Goal: Find specific page/section

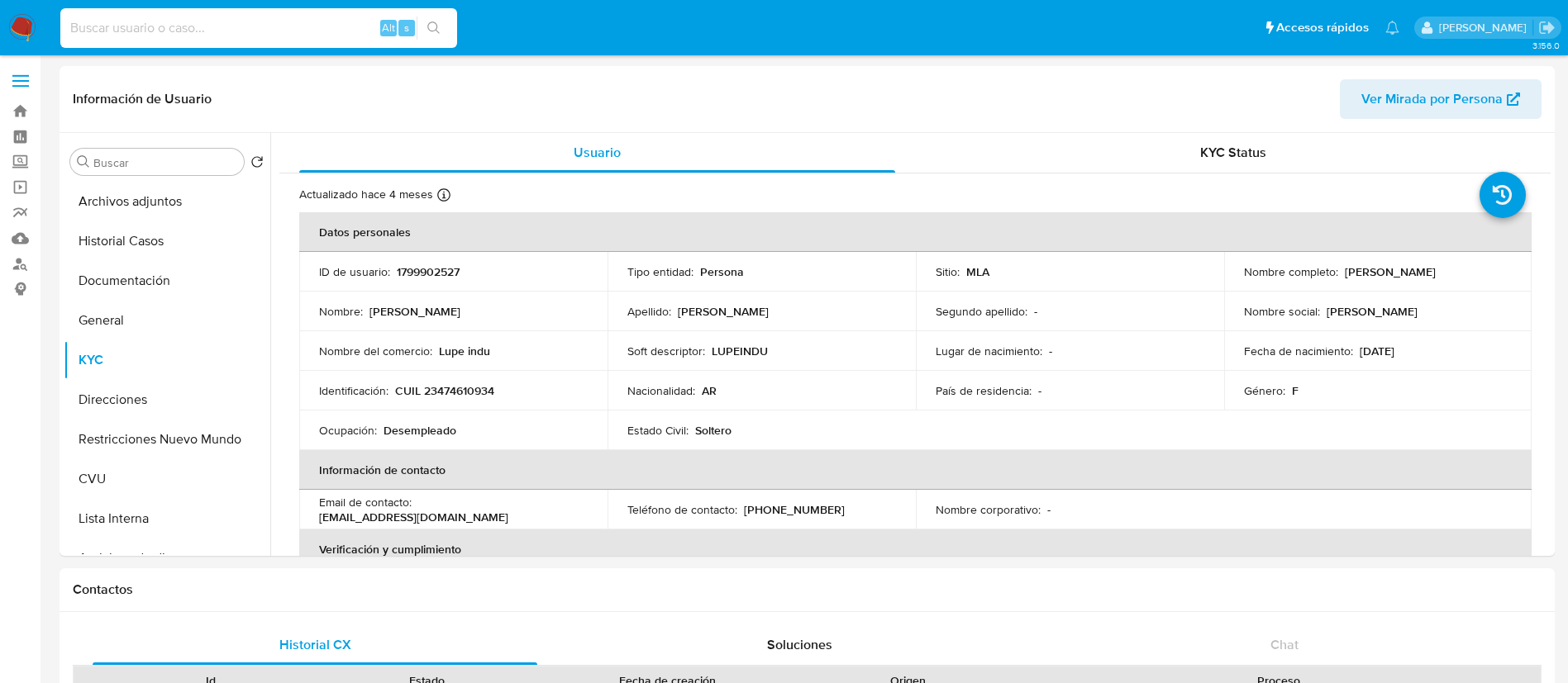
select select "10"
type input "1MBn1EjYmjbyJ0xhefosOyPj"
click at [426, 29] on button "search-icon" at bounding box center [433, 28] width 34 height 23
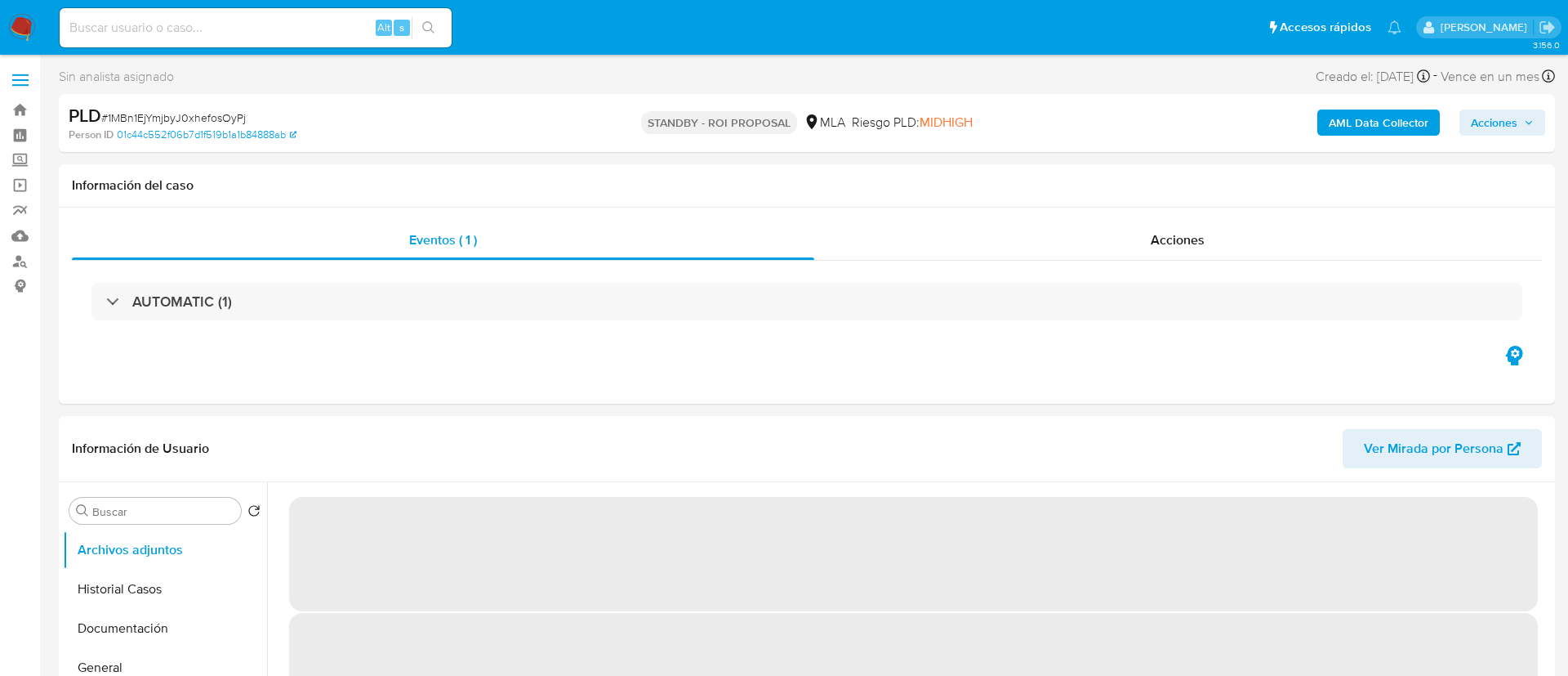
select select "10"
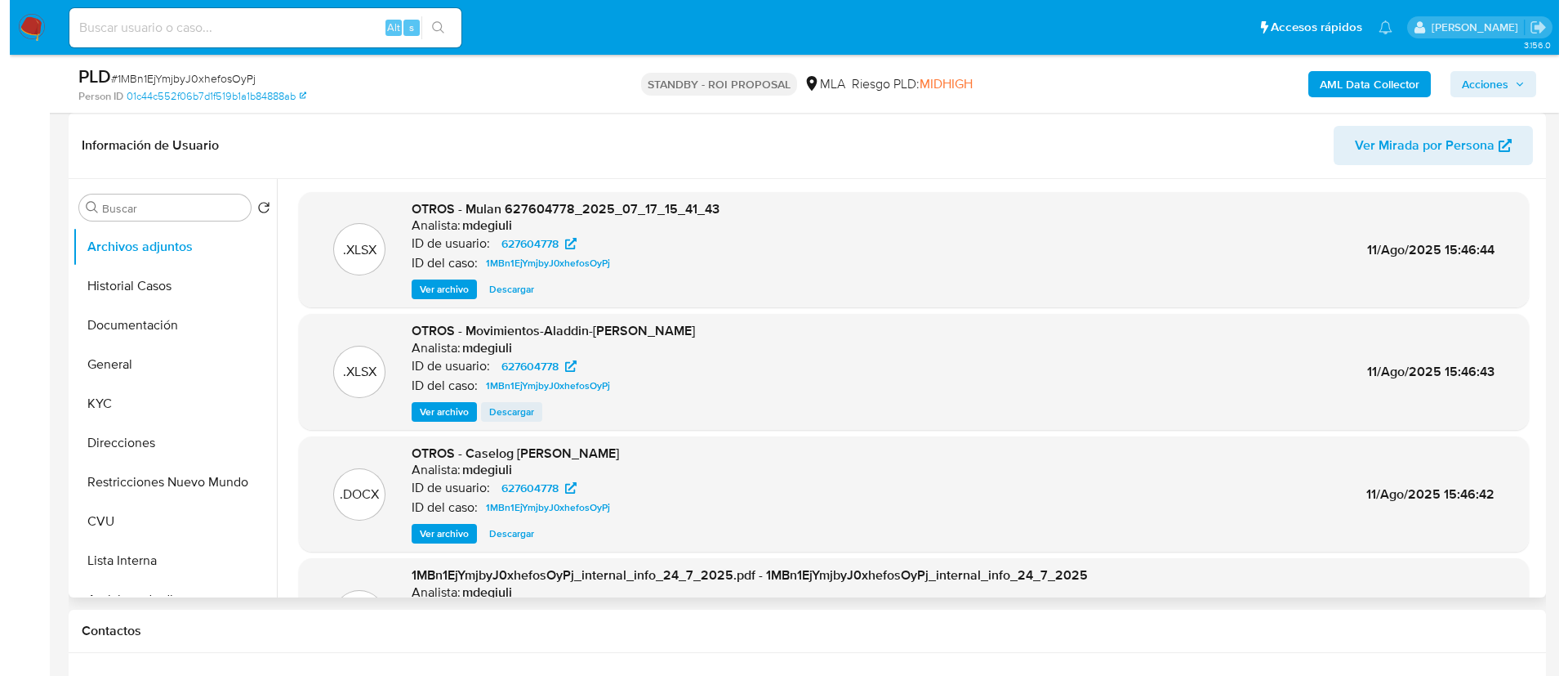
scroll to position [123, 0]
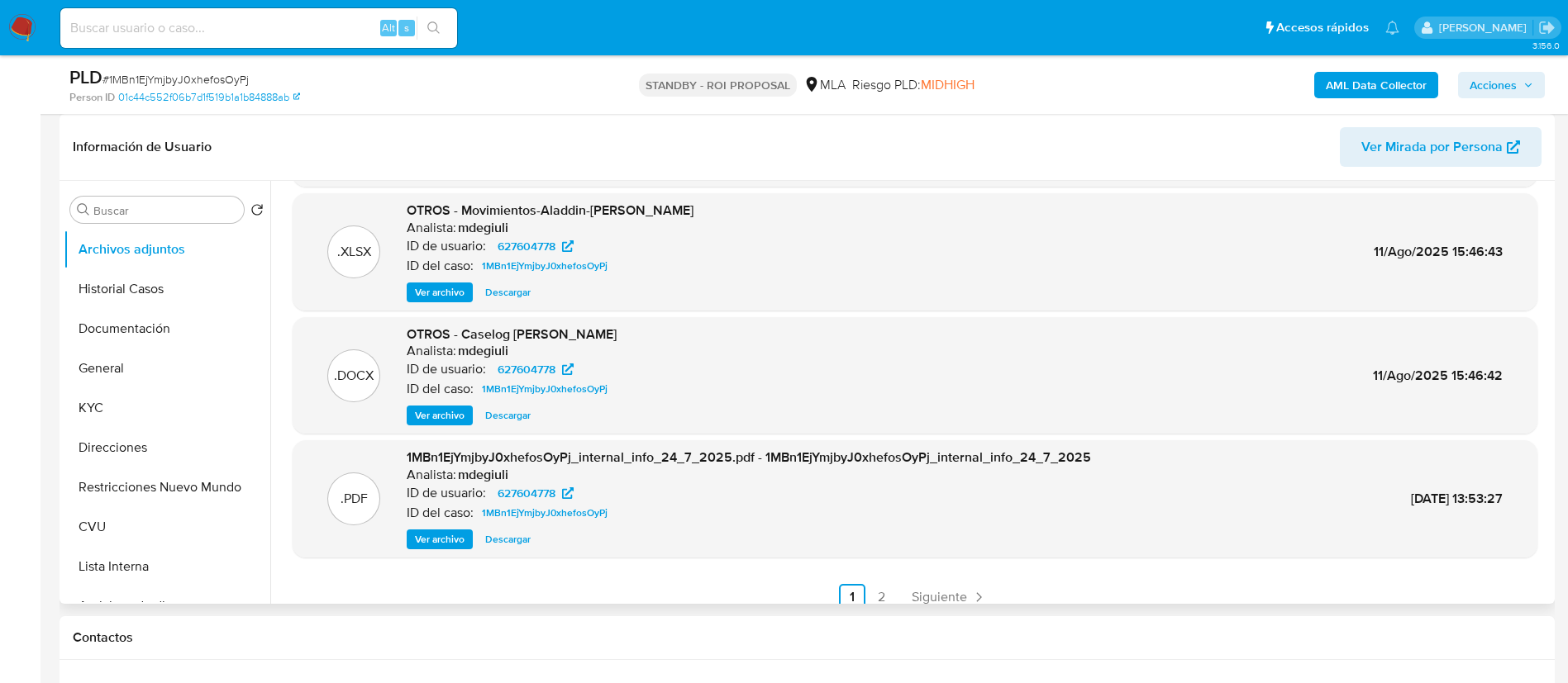
click at [430, 409] on span "Ver archivo" at bounding box center [439, 415] width 49 height 17
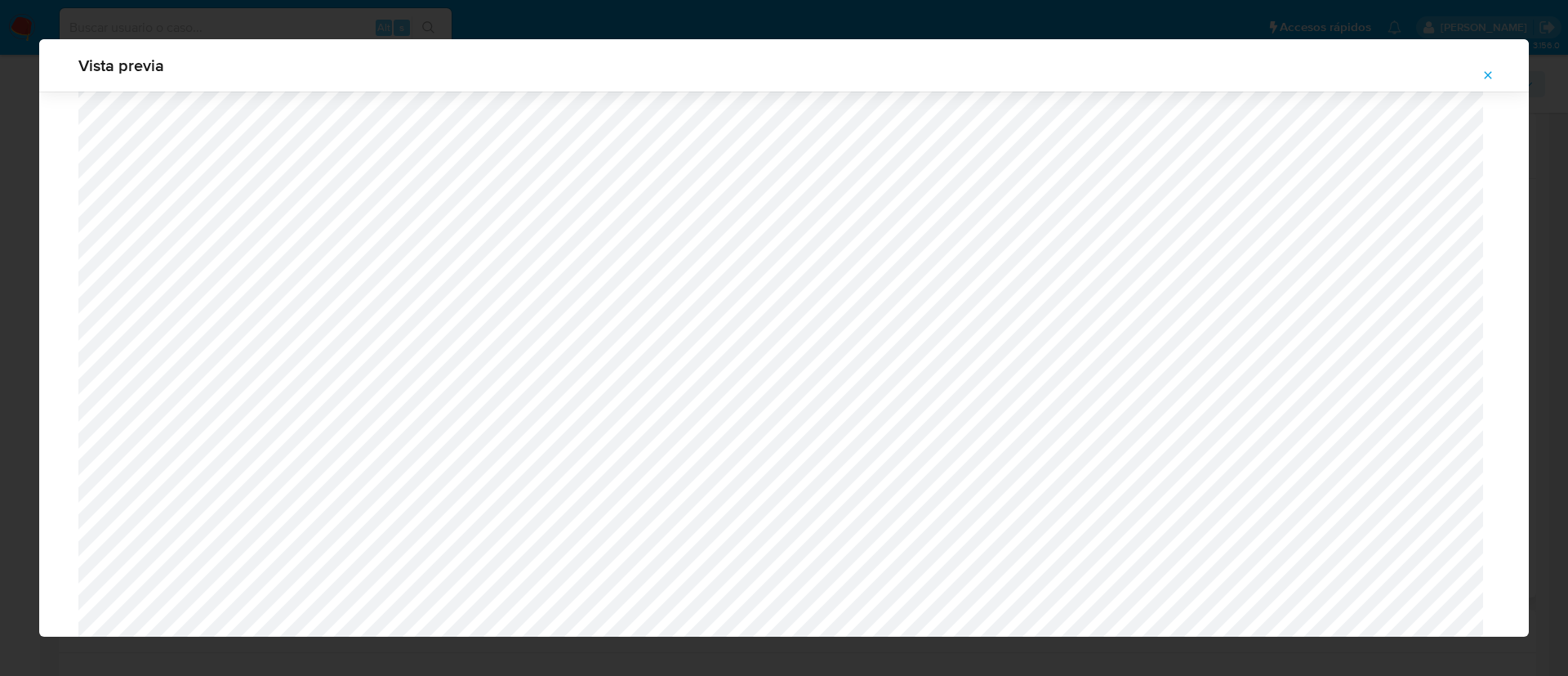
scroll to position [1539, 0]
click at [1493, 81] on icon "Attachment preview" at bounding box center [1489, 75] width 13 height 13
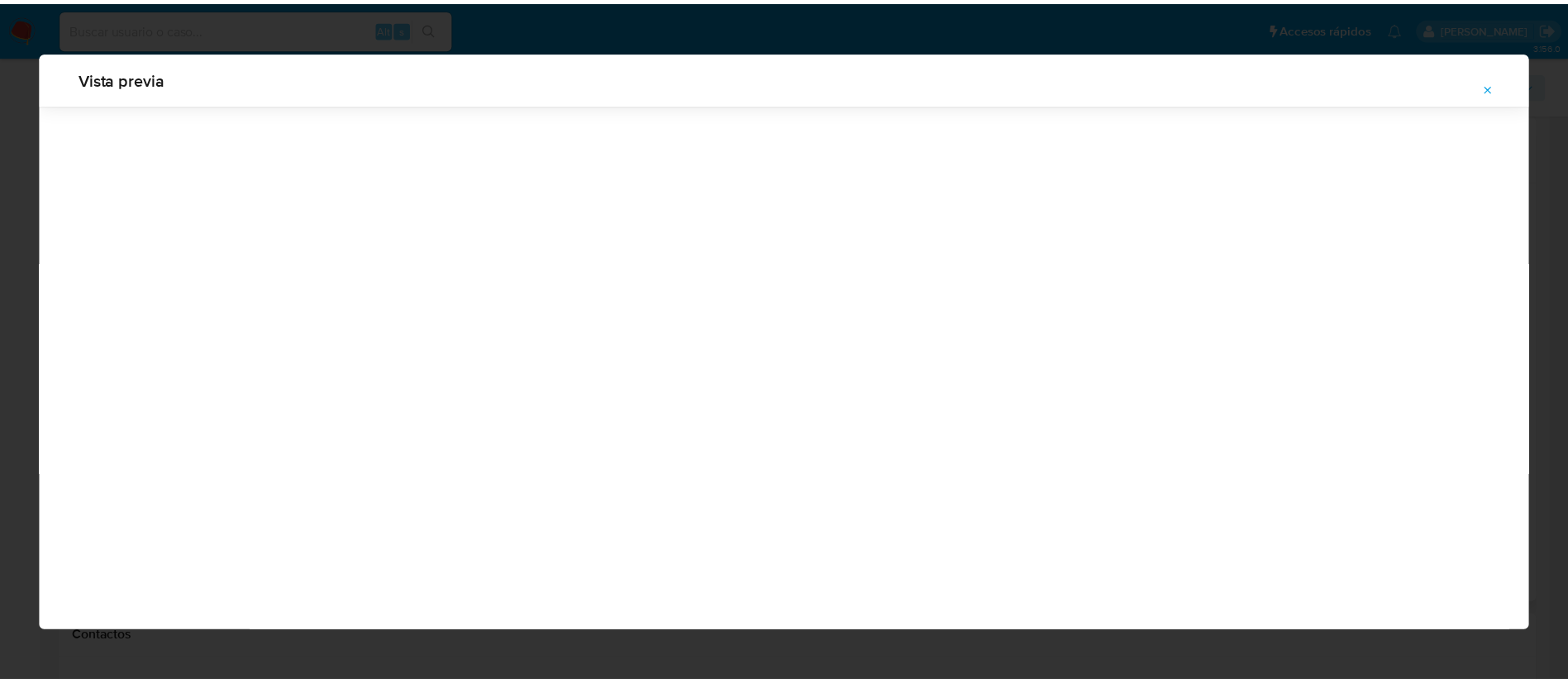
scroll to position [0, 0]
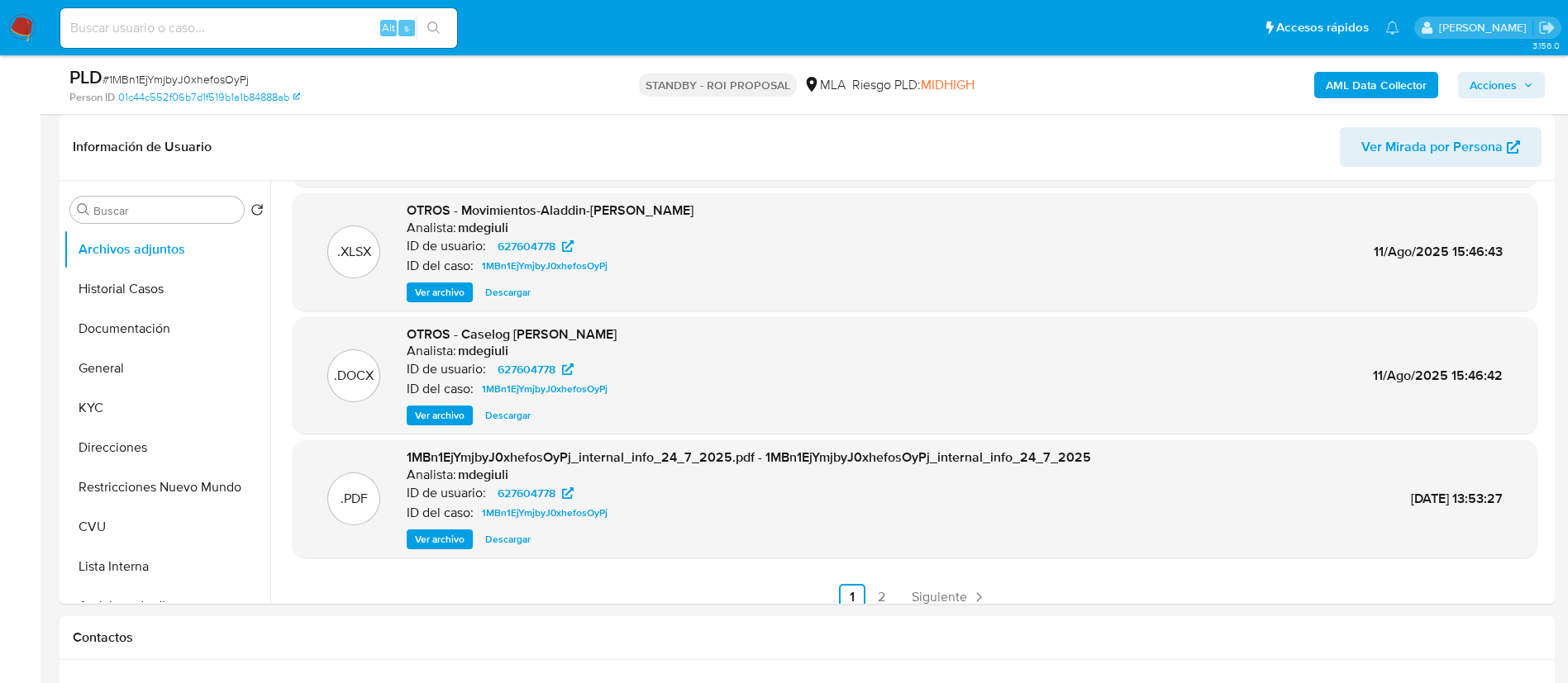
click at [30, 18] on img at bounding box center [23, 28] width 28 height 28
